Goal: Task Accomplishment & Management: Manage account settings

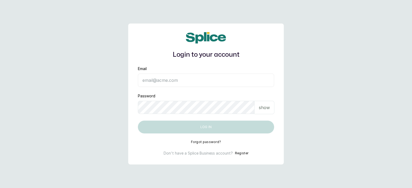
type input "[EMAIL_ADDRESS][DOMAIN_NAME]"
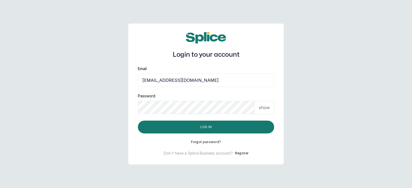
click at [261, 107] on p "show" at bounding box center [264, 108] width 11 height 6
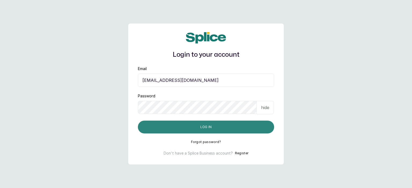
click at [215, 127] on button "Log in" at bounding box center [206, 127] width 136 height 13
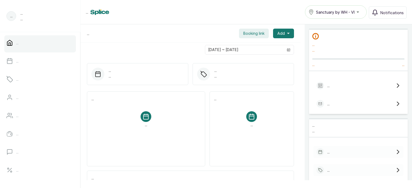
click at [337, 18] on button "Sanctuary by WH - VI" at bounding box center [336, 11] width 62 height 13
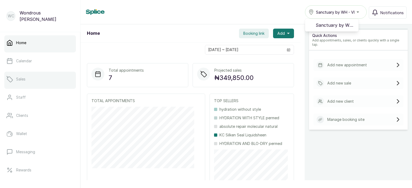
click at [23, 76] on link "Sales" at bounding box center [40, 79] width 72 height 15
